Goal: Information Seeking & Learning: Find contact information

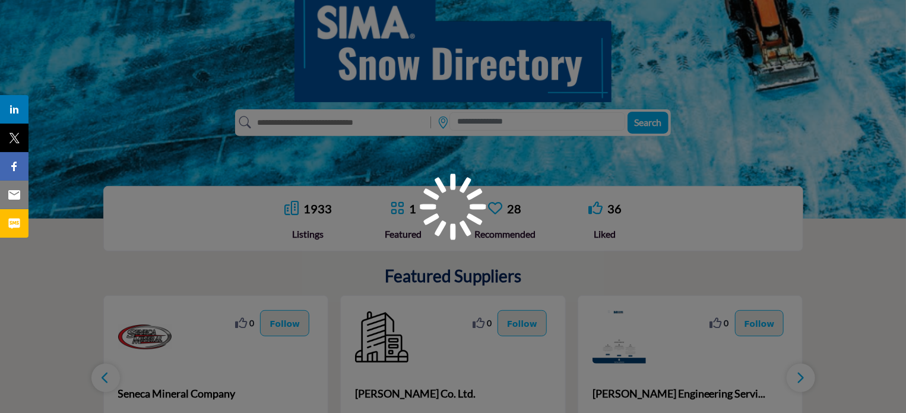
scroll to position [178, 0]
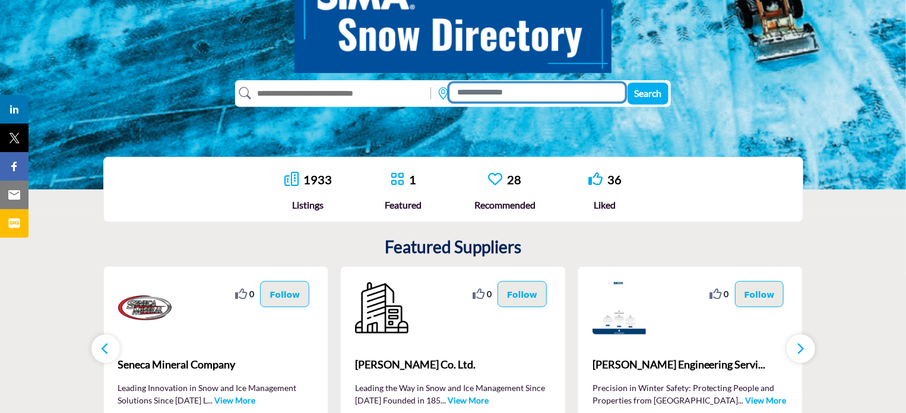
click at [477, 96] on input at bounding box center [537, 92] width 176 height 18
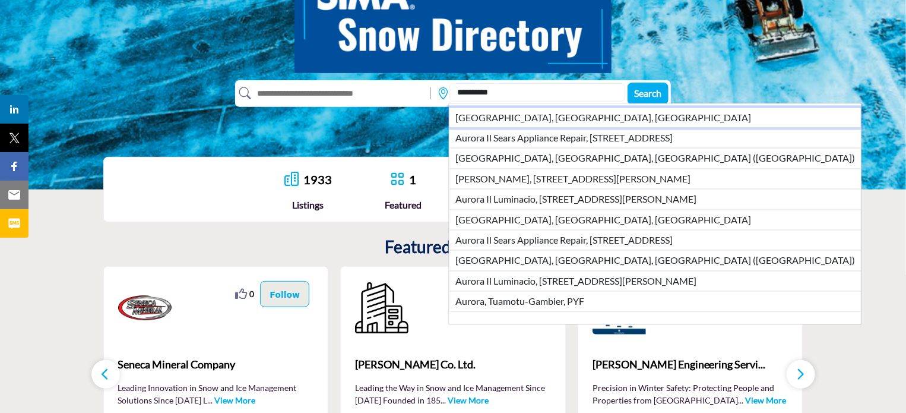
click at [478, 119] on li "Aurora, IL, USA" at bounding box center [655, 117] width 413 height 20
type input "**********"
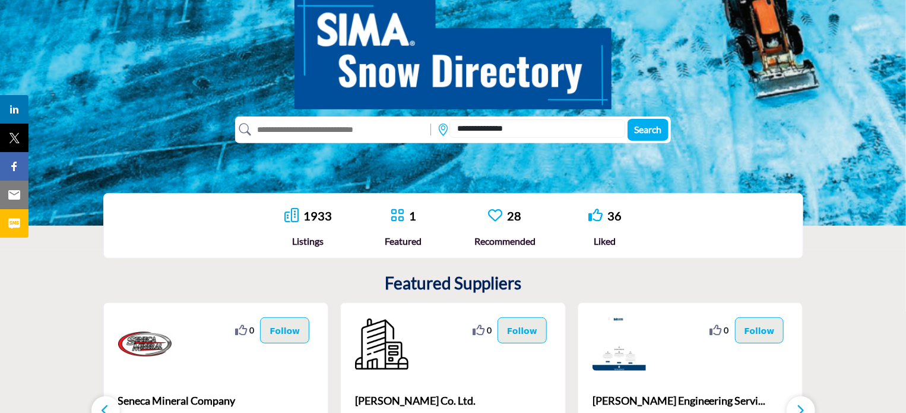
scroll to position [119, 0]
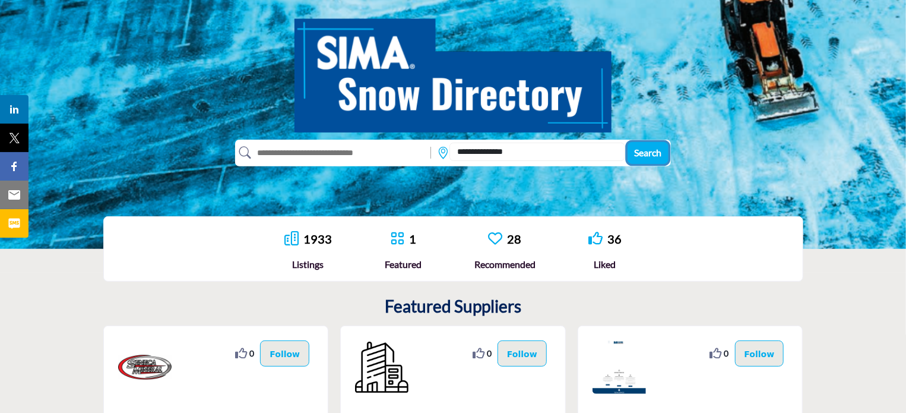
click at [654, 152] on span "Search" at bounding box center [648, 152] width 27 height 11
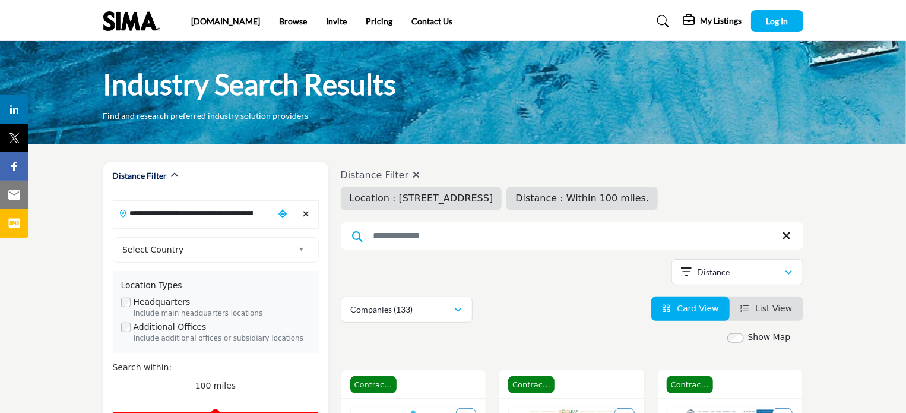
click at [492, 195] on span "Location : 325-349 E Galena Blvd, Aurora, IL, 60505, USA" at bounding box center [422, 197] width 144 height 11
click at [493, 199] on span "Location : 325-349 E Galena Blvd, Aurora, IL, 60505, USA" at bounding box center [422, 197] width 144 height 11
click at [493, 201] on span "Location : 325-349 E Galena Blvd, Aurora, IL, 60505, USA" at bounding box center [422, 197] width 144 height 11
click at [502, 205] on div "Location : 325-349 E Galena Blvd, Aurora, IL, 60505, USA" at bounding box center [421, 198] width 161 height 24
click at [493, 199] on span "Location : 325-349 E Galena Blvd, Aurora, IL, 60505, USA" at bounding box center [422, 197] width 144 height 11
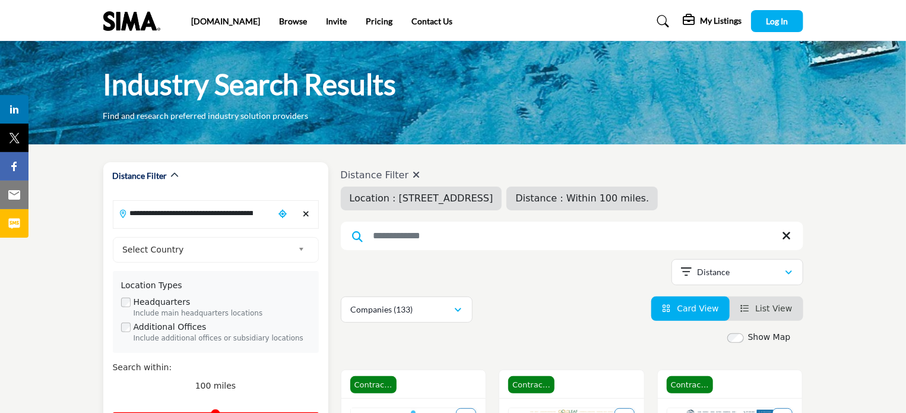
drag, startPoint x: 531, startPoint y: 202, endPoint x: 325, endPoint y: 207, distance: 206.1
click at [493, 195] on span "Location : 325-349 E Galena Blvd, Aurora, IL, 60505, USA" at bounding box center [422, 197] width 144 height 11
click at [349, 201] on div "Location : 325-349 E Galena Blvd, Aurora, IL, 60505, USA" at bounding box center [421, 198] width 161 height 24
drag, startPoint x: 351, startPoint y: 201, endPoint x: 605, endPoint y: 209, distance: 253.7
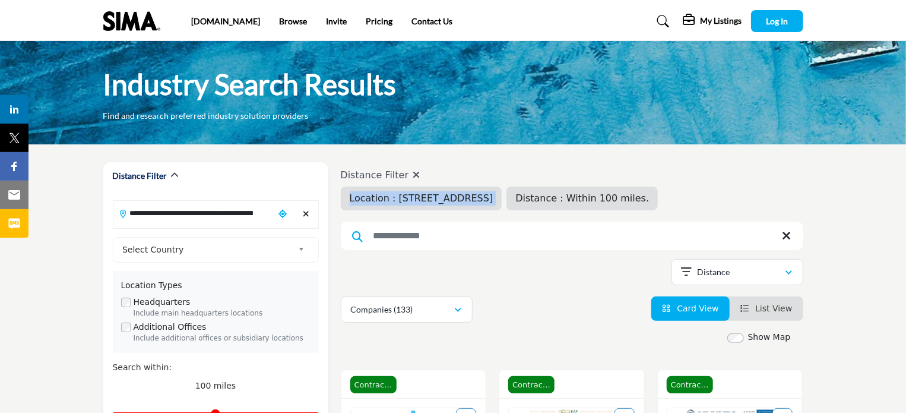
click at [605, 209] on div "Location : 325-349 E Galena Blvd, Aurora, IL, 60505, USA Distance : Within 100 …" at bounding box center [500, 198] width 318 height 24
click at [268, 216] on input "**********" at bounding box center [193, 212] width 160 height 23
drag, startPoint x: 192, startPoint y: 204, endPoint x: 83, endPoint y: 207, distance: 109.3
type input "*"
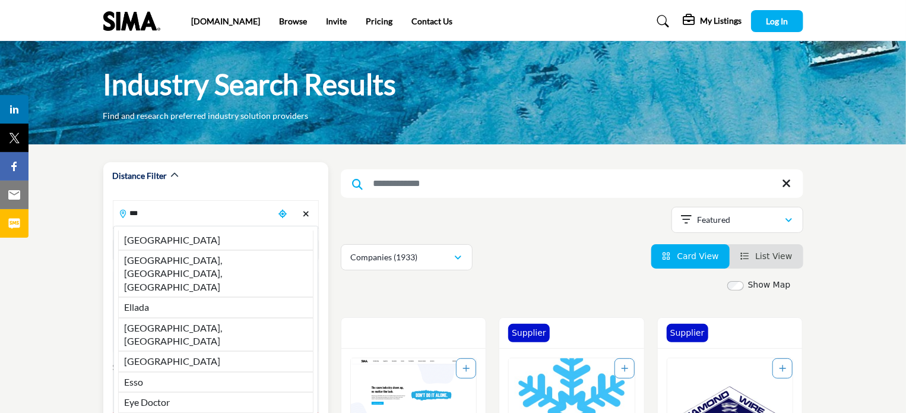
type input "***"
click at [284, 213] on icon "Choose your current location" at bounding box center [282, 214] width 8 height 8
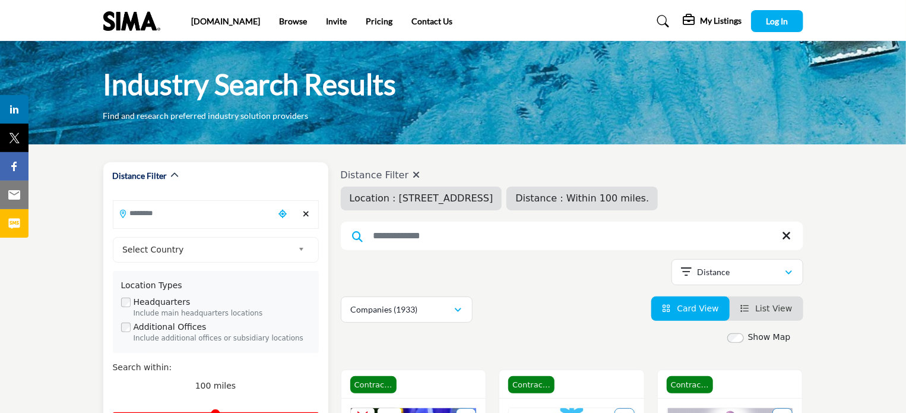
type input "**********"
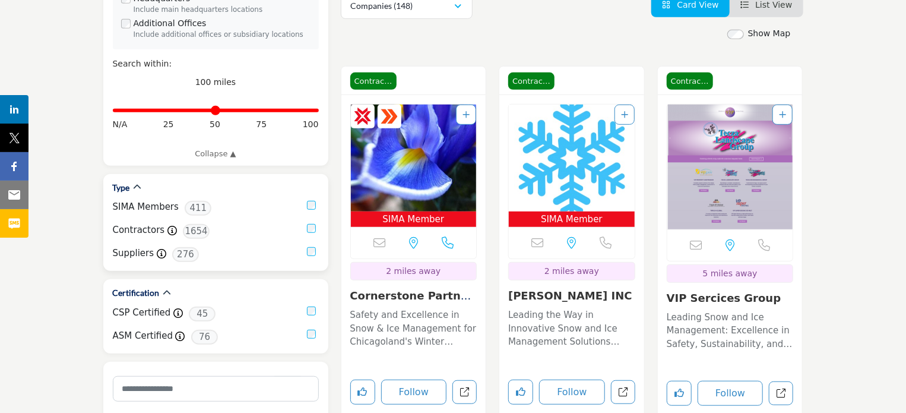
scroll to position [297, 0]
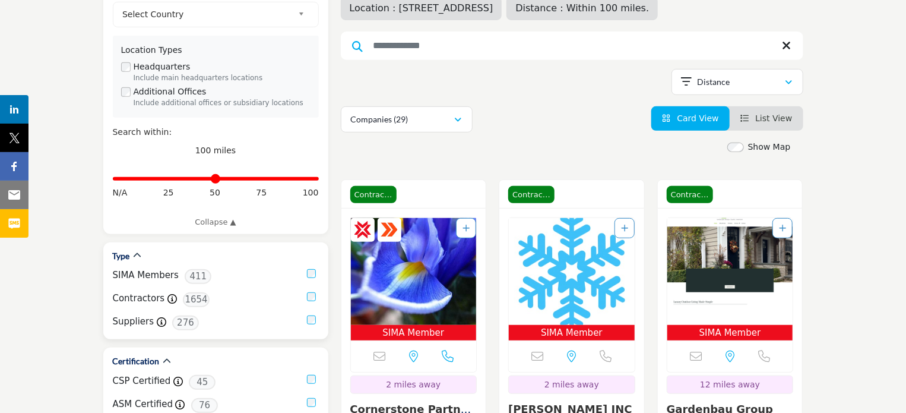
scroll to position [237, 0]
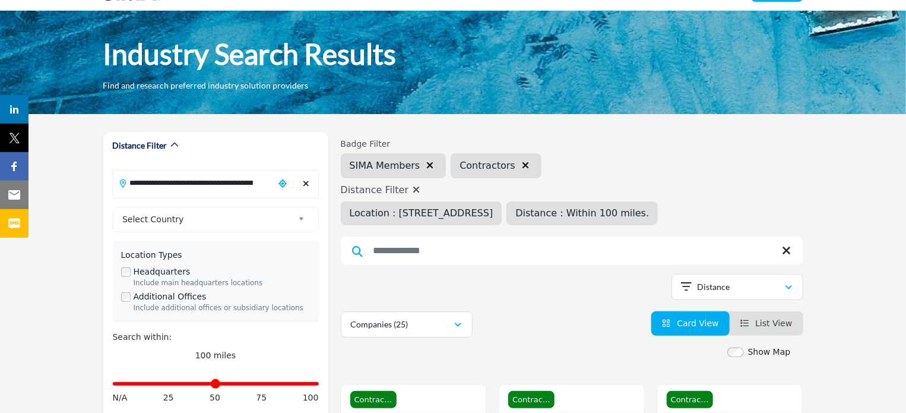
scroll to position [119, 0]
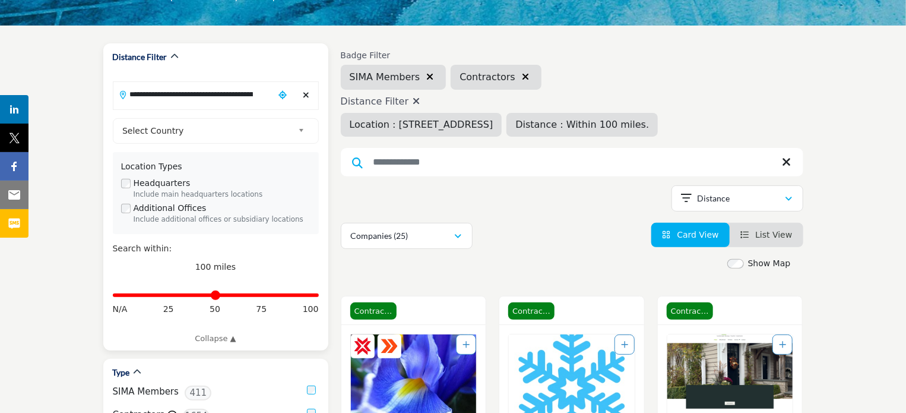
click at [193, 126] on span "Select Country" at bounding box center [207, 130] width 171 height 14
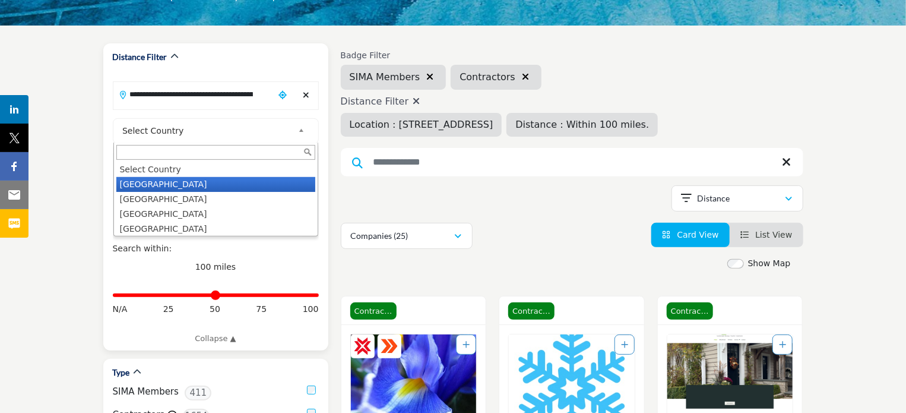
click at [161, 182] on li "United States" at bounding box center [215, 184] width 199 height 15
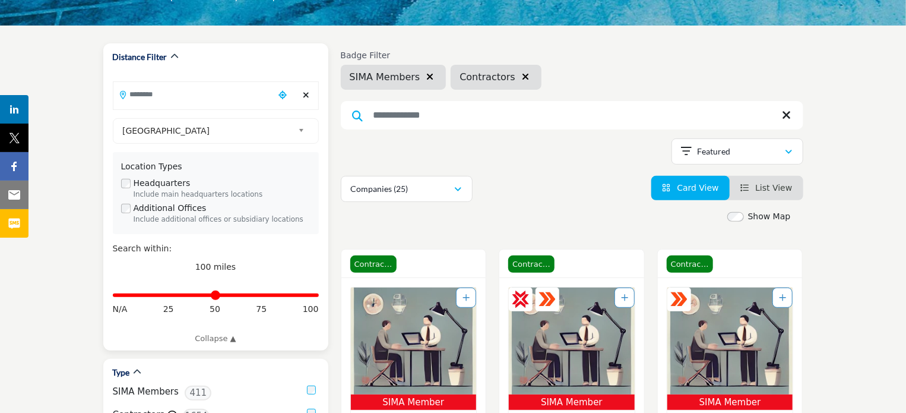
scroll to position [23, 0]
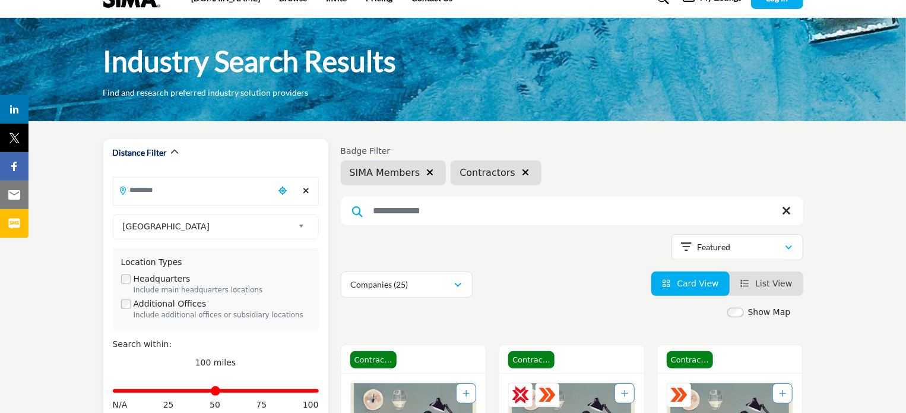
click at [166, 180] on div "Distance Filter El Salvador" at bounding box center [215, 292] width 225 height 307
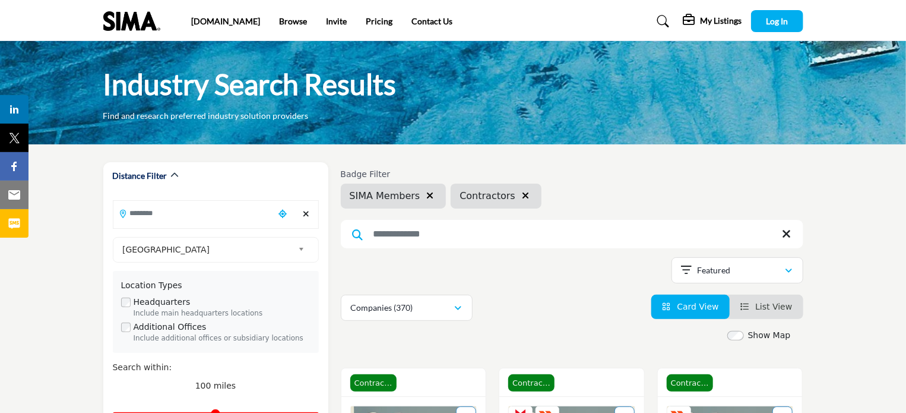
click at [389, 230] on input "Search Keyword" at bounding box center [572, 234] width 463 height 28
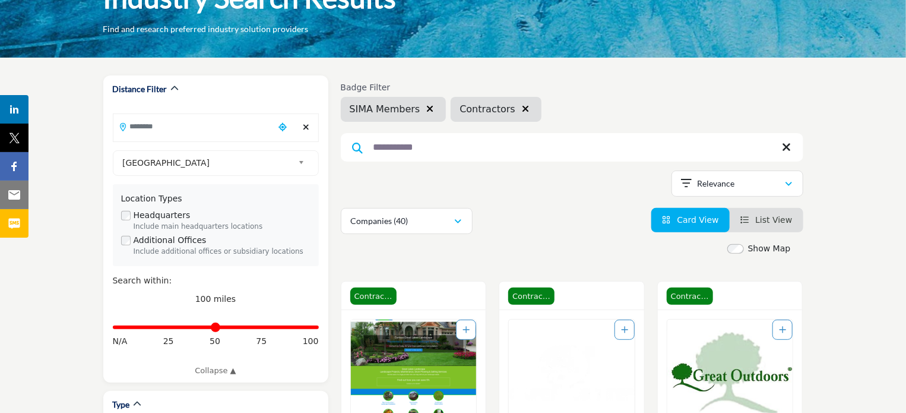
scroll to position [119, 0]
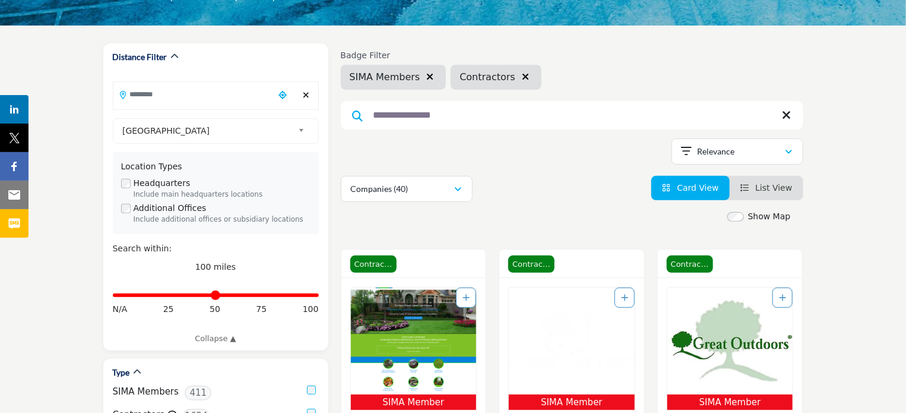
type input "**********"
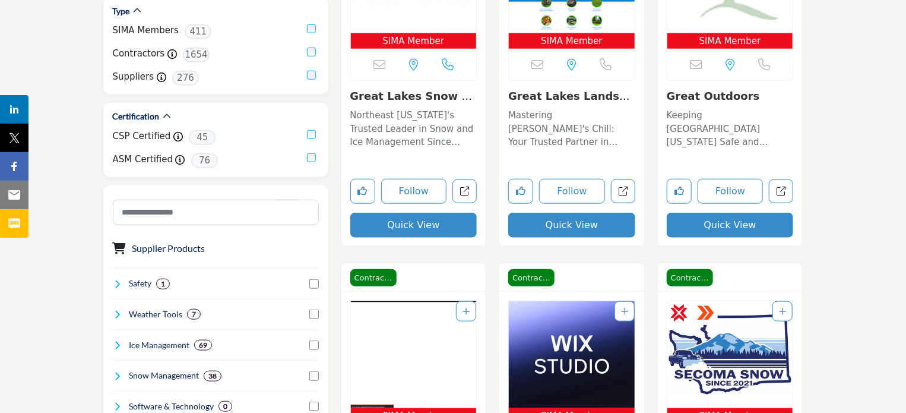
scroll to position [416, 0]
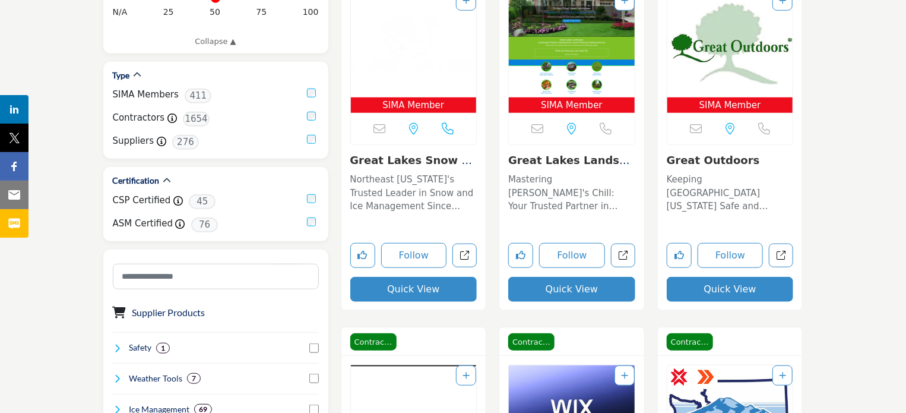
click at [425, 80] on img "Open Listing in new tab" at bounding box center [414, 44] width 126 height 107
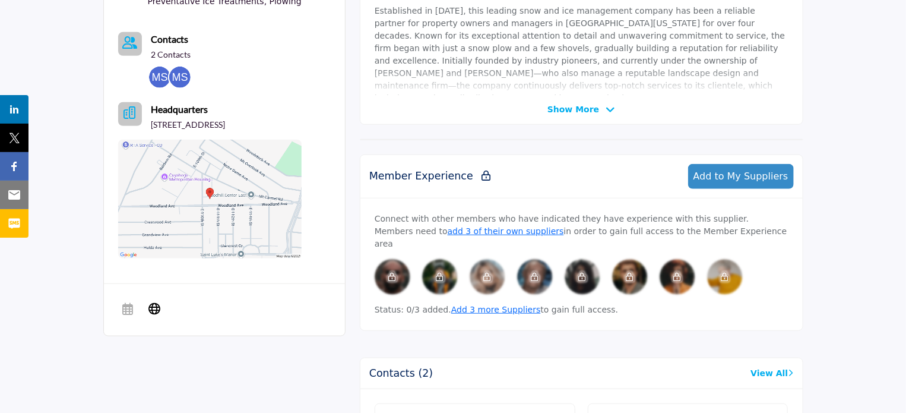
scroll to position [347, 0]
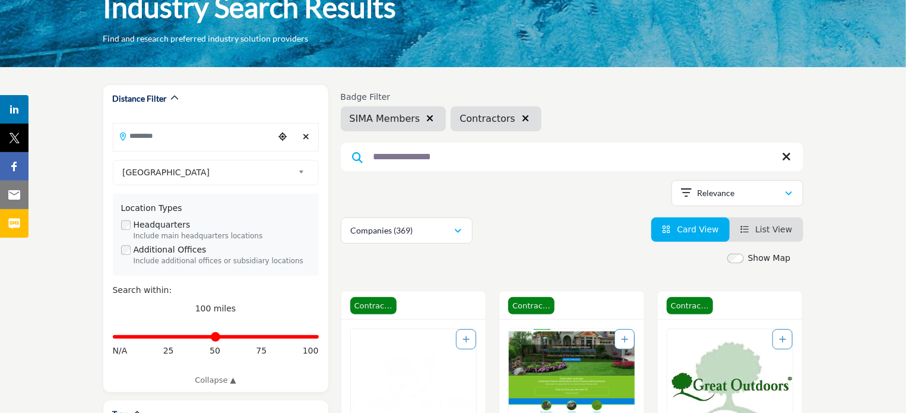
scroll to position [59, 0]
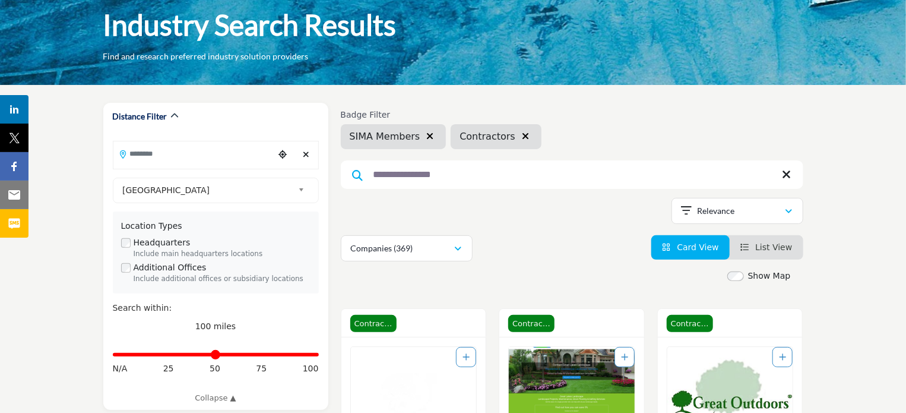
click at [426, 138] on icon "button" at bounding box center [429, 135] width 7 height 9
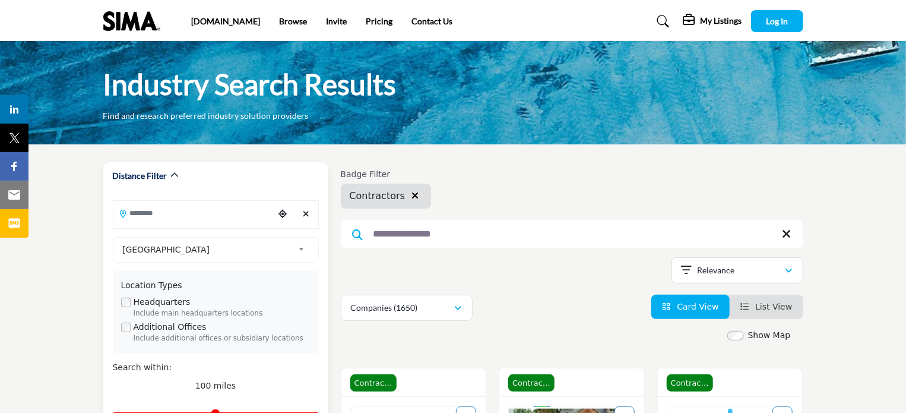
drag, startPoint x: 461, startPoint y: 234, endPoint x: 303, endPoint y: 234, distance: 157.9
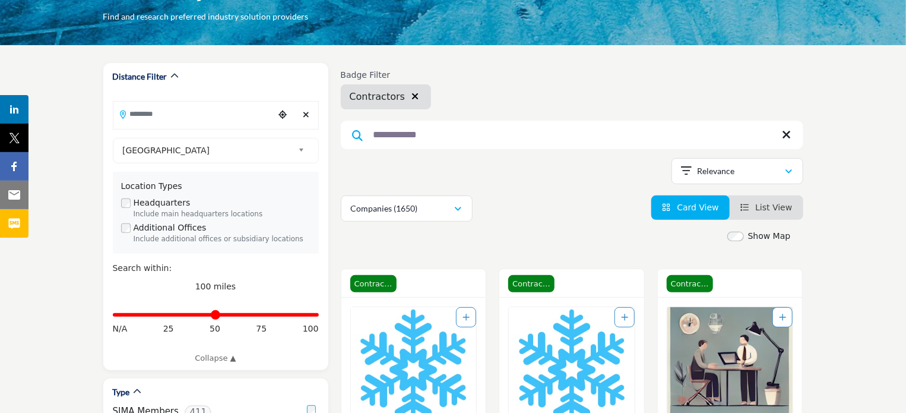
scroll to position [119, 0]
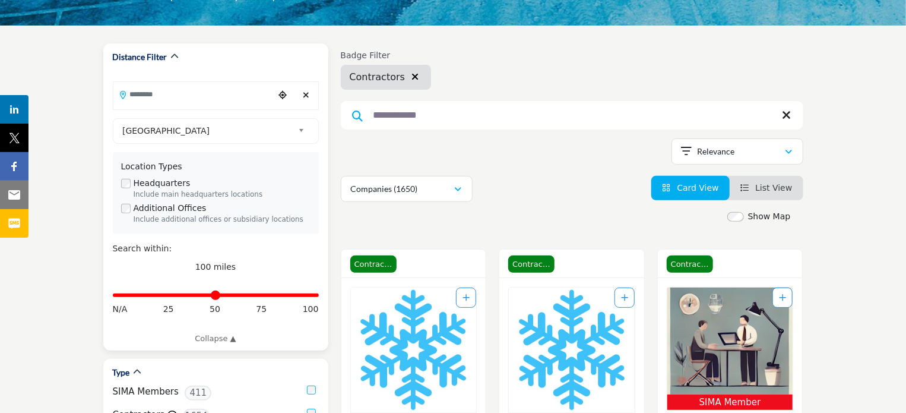
type input "**********"
click at [192, 94] on input "Search Location" at bounding box center [193, 94] width 160 height 23
click at [277, 93] on div "Choose your current location" at bounding box center [283, 96] width 18 height 26
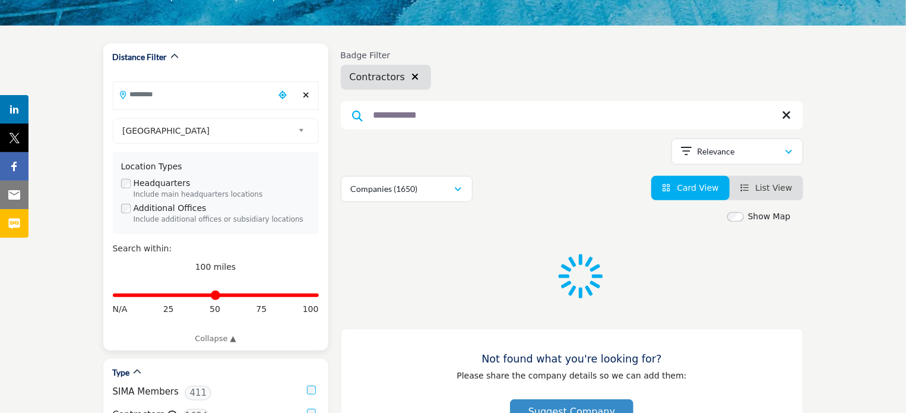
type input "**********"
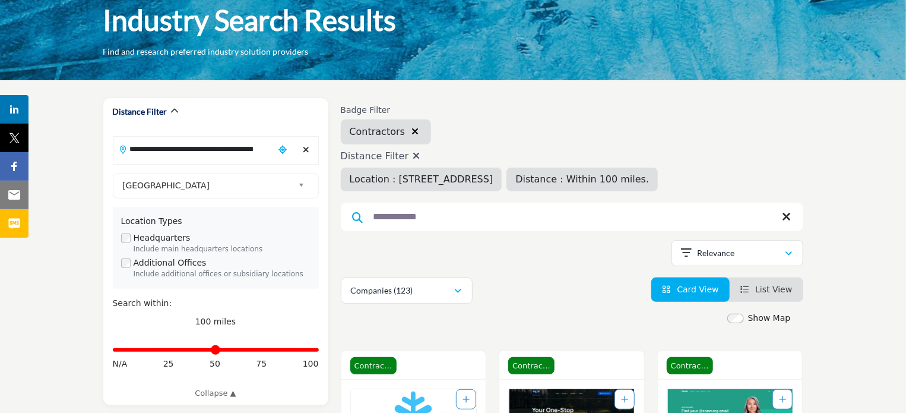
scroll to position [59, 0]
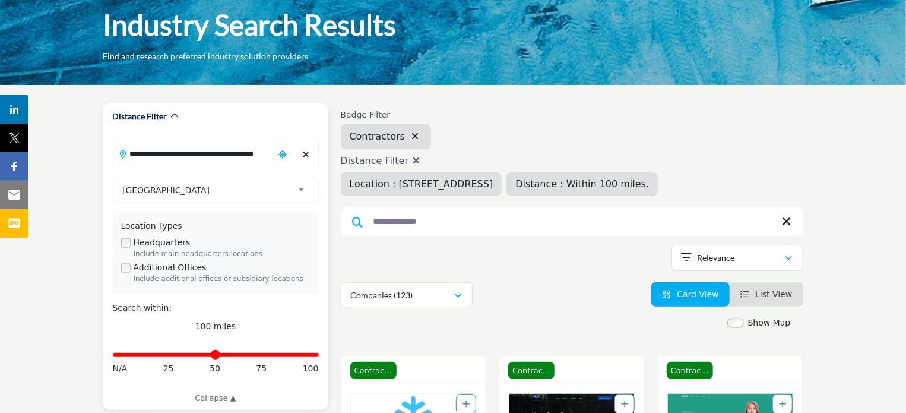
click at [209, 151] on input "**********" at bounding box center [193, 153] width 160 height 23
click at [392, 225] on input "**********" at bounding box center [572, 221] width 463 height 28
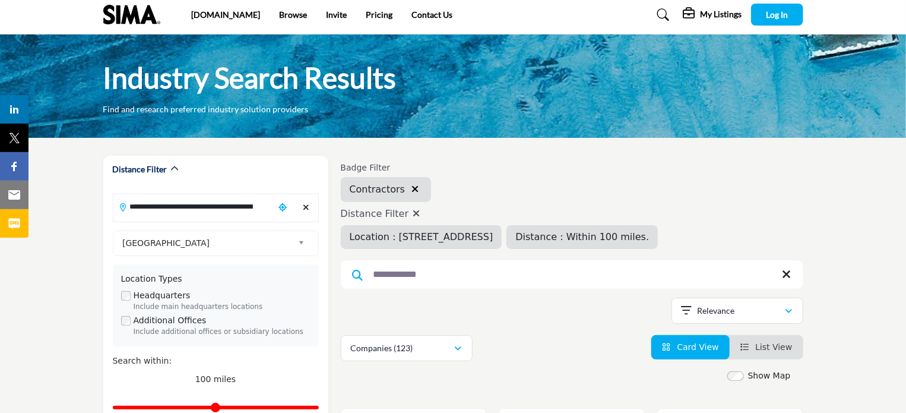
scroll to position [0, 0]
